Goal: Book appointment/travel/reservation

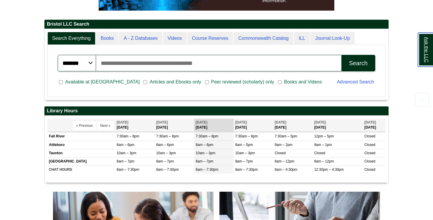
scroll to position [165, 0]
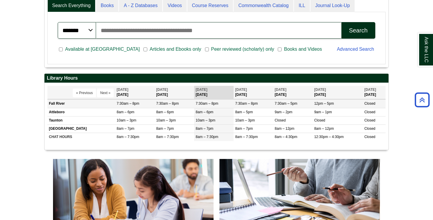
click at [80, 104] on td "Fall River" at bounding box center [81, 103] width 68 height 8
click at [248, 96] on th "[DATE] [DATE]" at bounding box center [252, 92] width 39 height 13
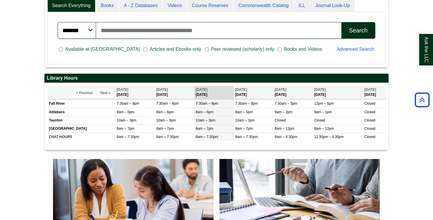
click at [248, 96] on th "[DATE] [DATE]" at bounding box center [252, 92] width 39 height 13
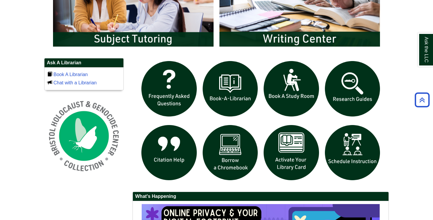
scroll to position [363, 0]
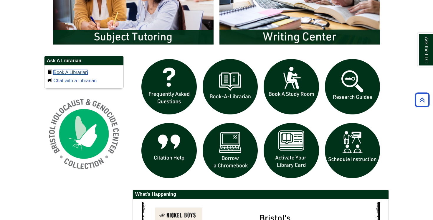
click at [83, 71] on link "Book A Librarian" at bounding box center [70, 72] width 34 height 5
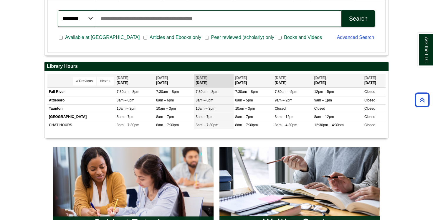
scroll to position [218, 0]
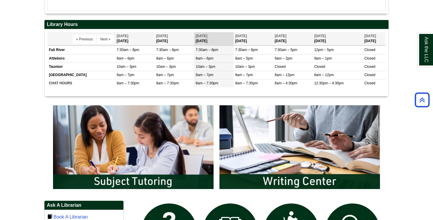
click at [256, 45] on th "[DATE] [DATE]" at bounding box center [252, 38] width 39 height 13
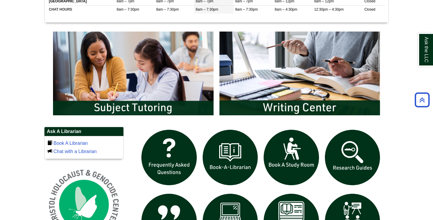
scroll to position [317, 0]
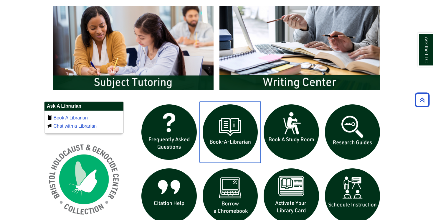
click at [236, 140] on img "slideshow" at bounding box center [230, 131] width 61 height 61
